Goal: Navigation & Orientation: Go to known website

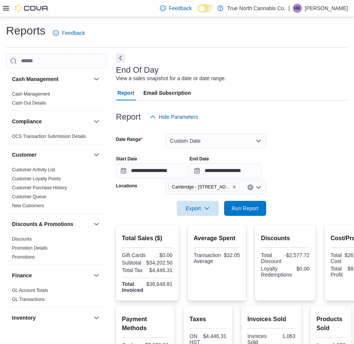
click at [7, 8] on icon at bounding box center [6, 8] width 6 height 6
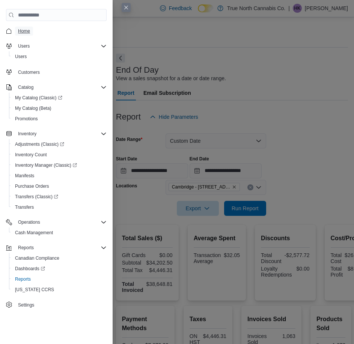
click at [22, 32] on span "Home" at bounding box center [24, 31] width 12 height 6
